Goal: Task Accomplishment & Management: Manage account settings

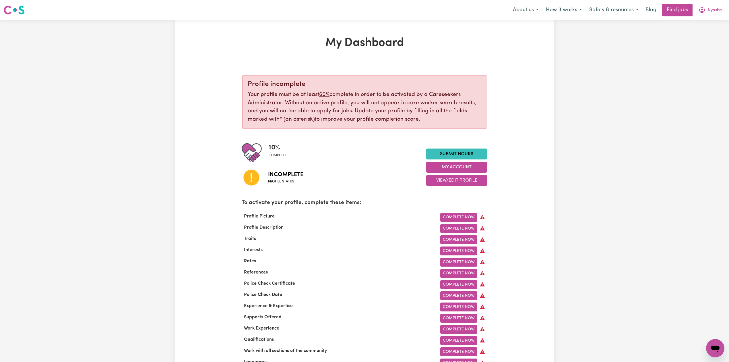
click at [717, 3] on nav "Menu About us How it works Safety & resources Blog Find jobs [GEOGRAPHIC_DATA]" at bounding box center [364, 10] width 729 height 20
click at [716, 6] on button "Nyasha" at bounding box center [710, 10] width 31 height 12
click at [710, 43] on link "Logout" at bounding box center [702, 43] width 45 height 11
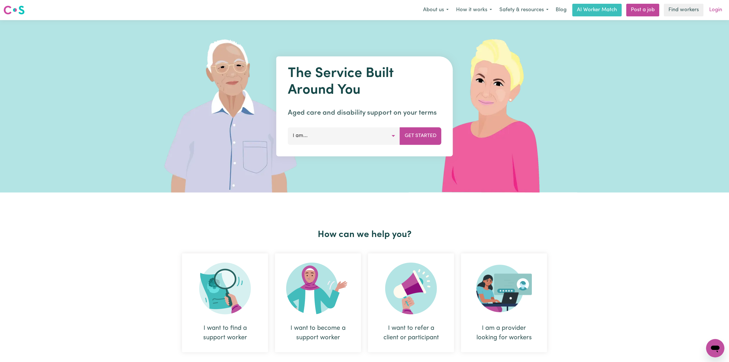
click at [714, 4] on link "Login" at bounding box center [716, 10] width 20 height 13
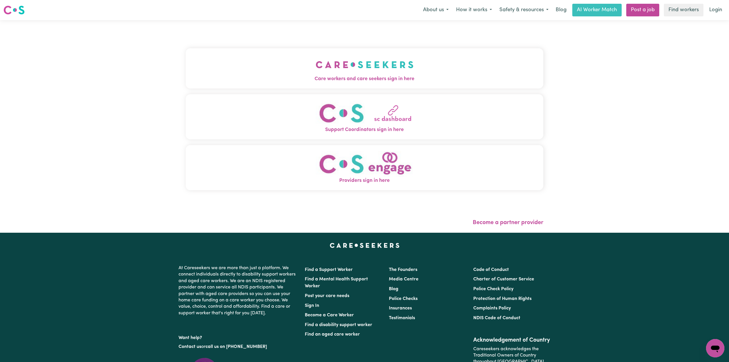
click at [316, 58] on img "Care workers and care seekers sign in here" at bounding box center [365, 64] width 98 height 21
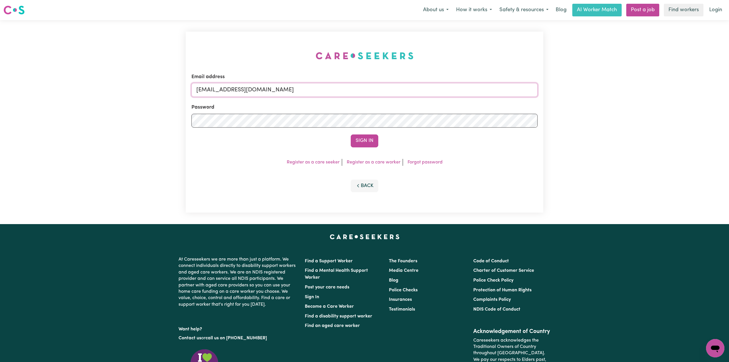
drag, startPoint x: 289, startPoint y: 89, endPoint x: 275, endPoint y: 104, distance: 20.9
click at [289, 89] on input "[EMAIL_ADDRESS][DOMAIN_NAME]" at bounding box center [364, 90] width 346 height 14
drag, startPoint x: 225, startPoint y: 90, endPoint x: 378, endPoint y: 103, distance: 153.6
click at [378, 102] on form "Email address Superuser~[EMAIL_ADDRESS][DOMAIN_NAME] Password Sign In" at bounding box center [364, 110] width 346 height 74
type input "Superuser~[EMAIL_ADDRESS][DOMAIN_NAME]"
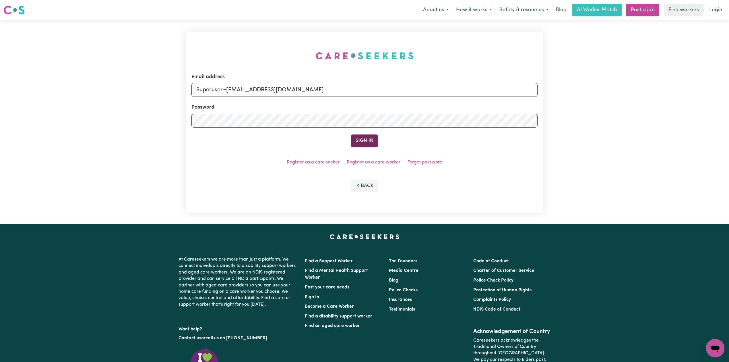
click at [362, 143] on button "Sign In" at bounding box center [365, 140] width 28 height 13
